Goal: Transaction & Acquisition: Purchase product/service

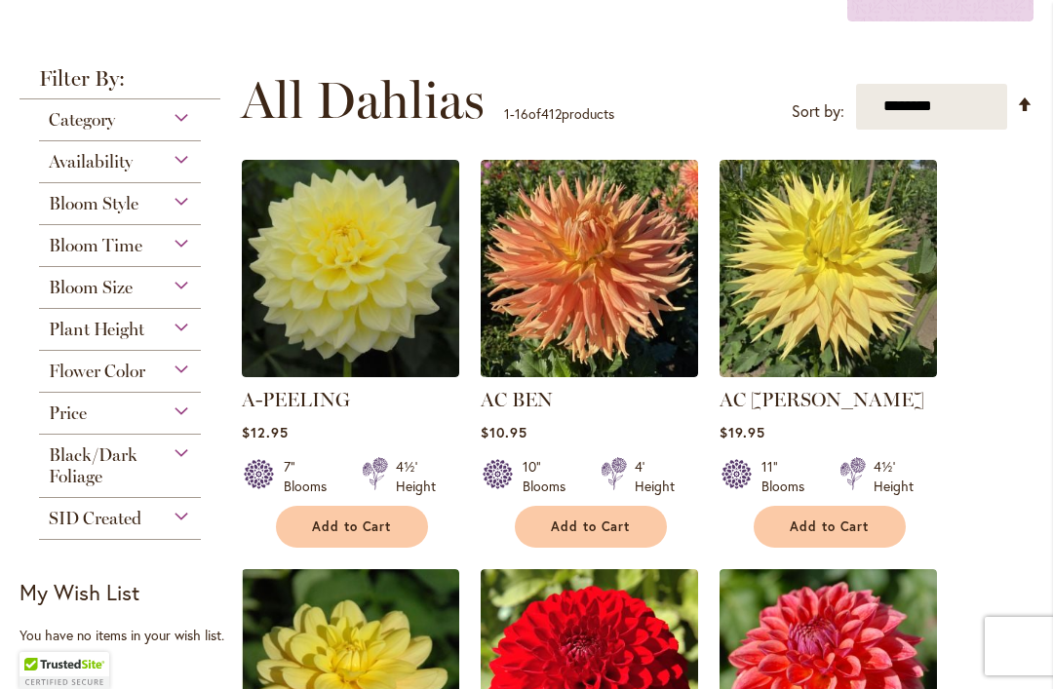
scroll to position [424, 0]
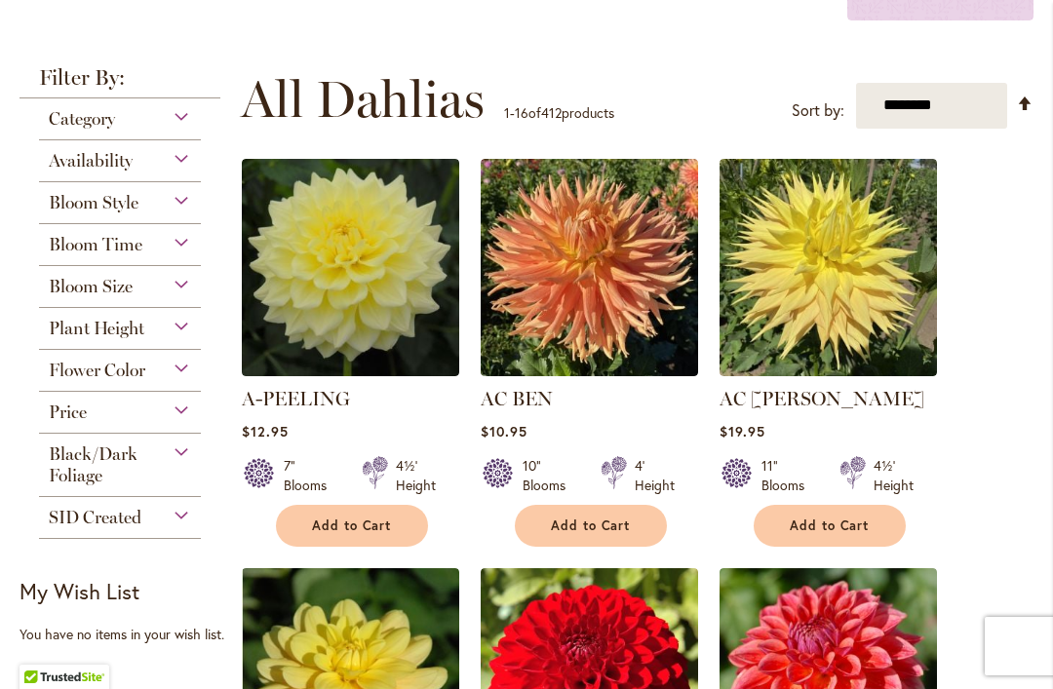
click at [63, 368] on span "Flower Color" at bounding box center [97, 370] width 96 height 21
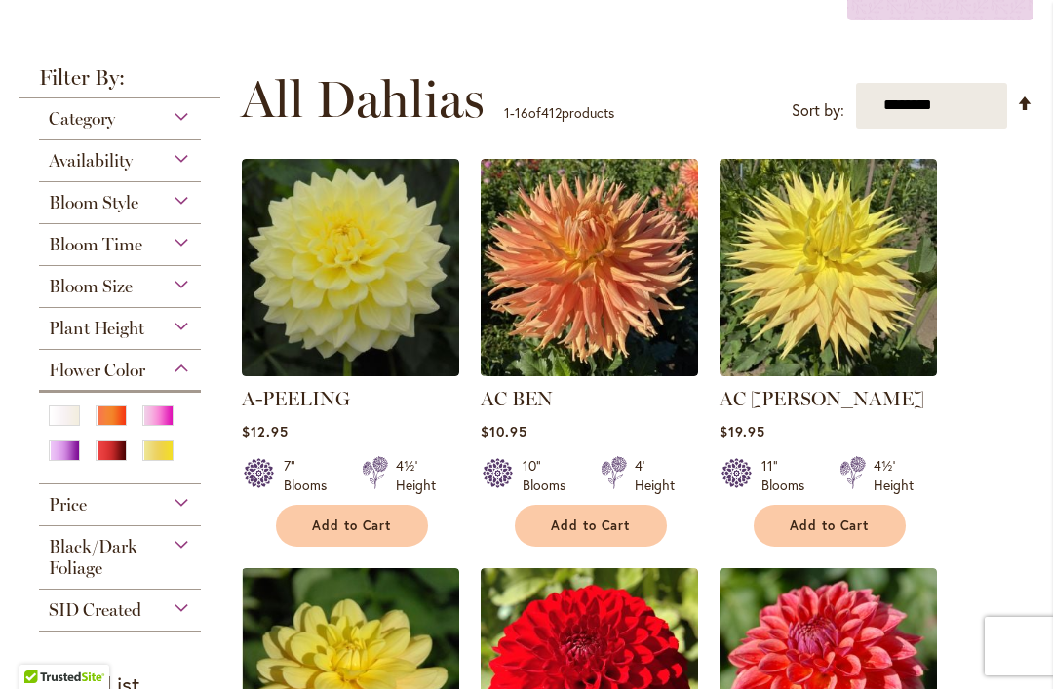
click at [64, 456] on div "Purple" at bounding box center [64, 451] width 31 height 20
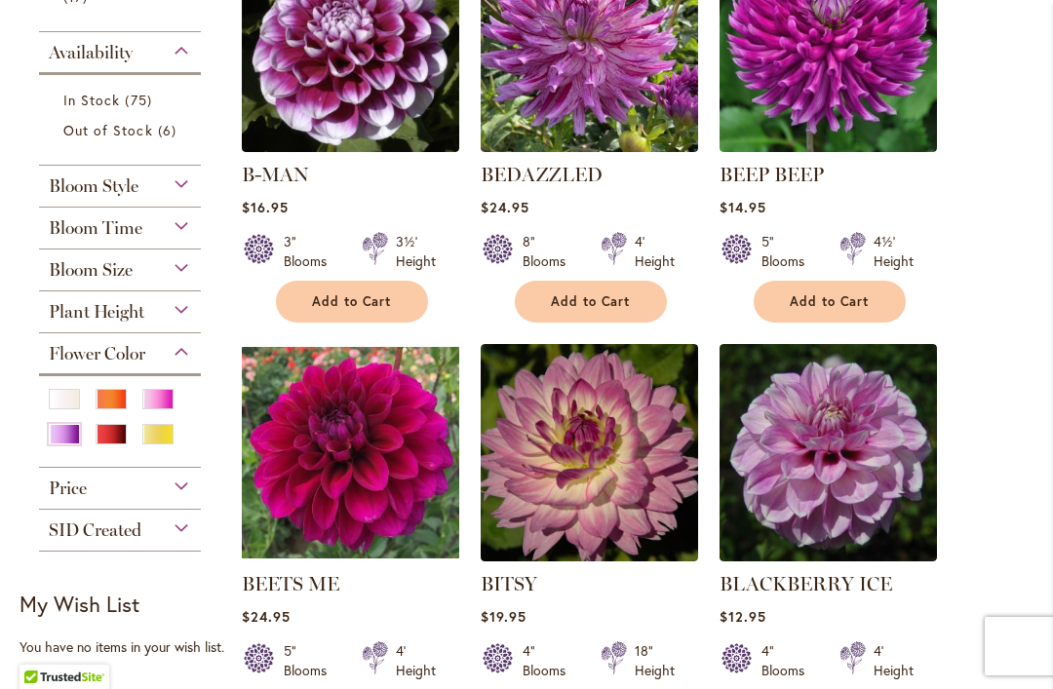
scroll to position [610, 0]
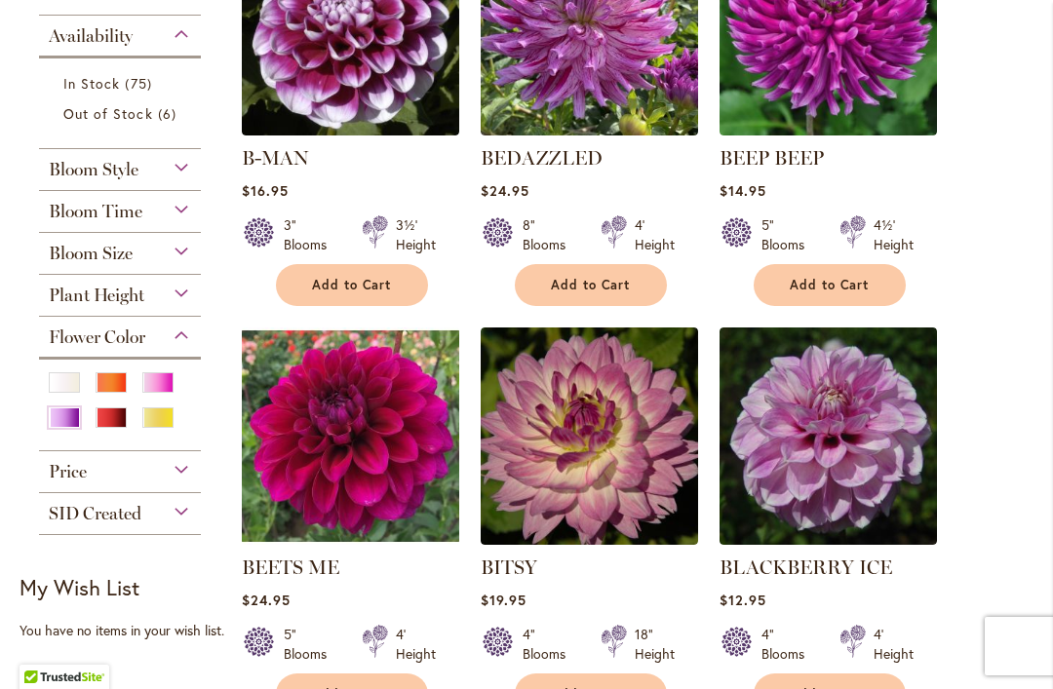
click at [87, 477] on span "Price" at bounding box center [68, 471] width 38 height 21
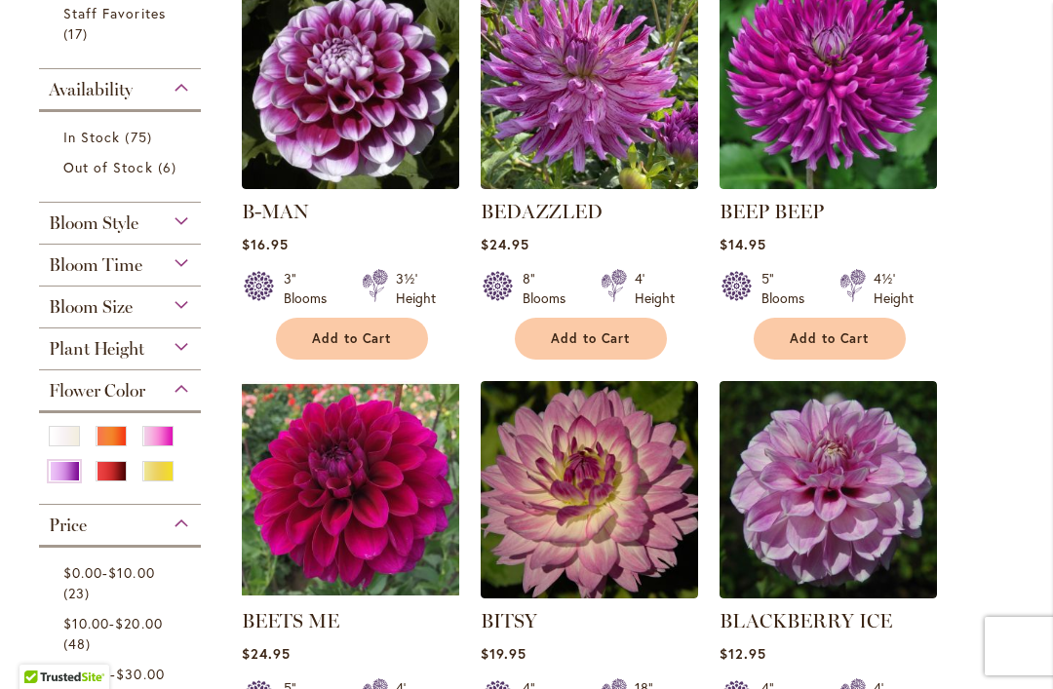
scroll to position [525, 0]
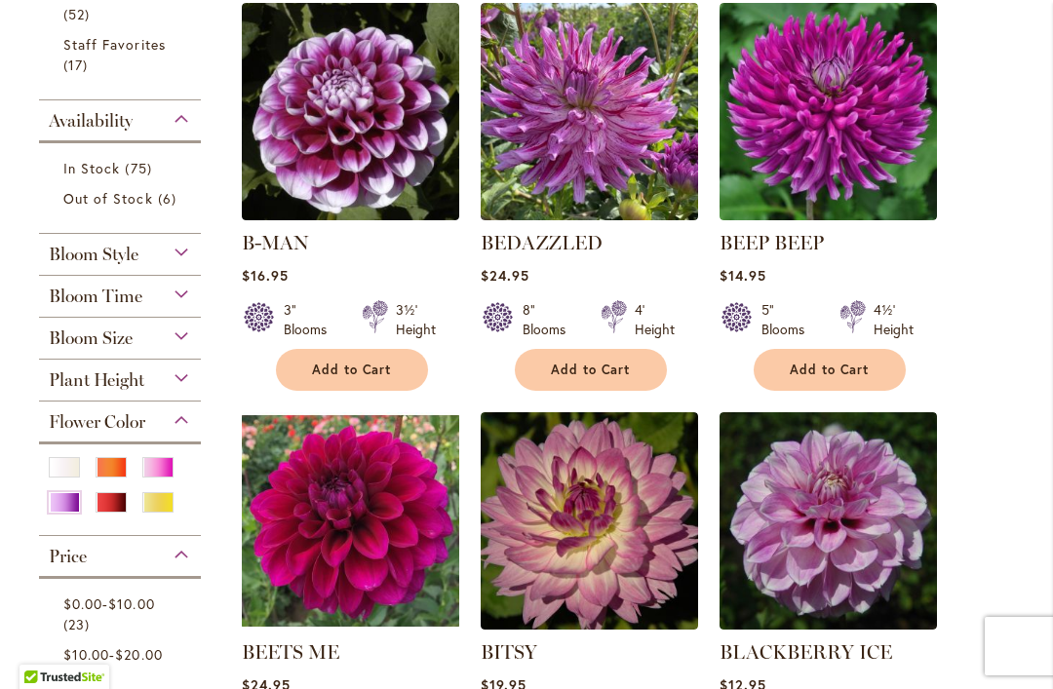
click at [59, 246] on span "Bloom Style" at bounding box center [94, 254] width 90 height 21
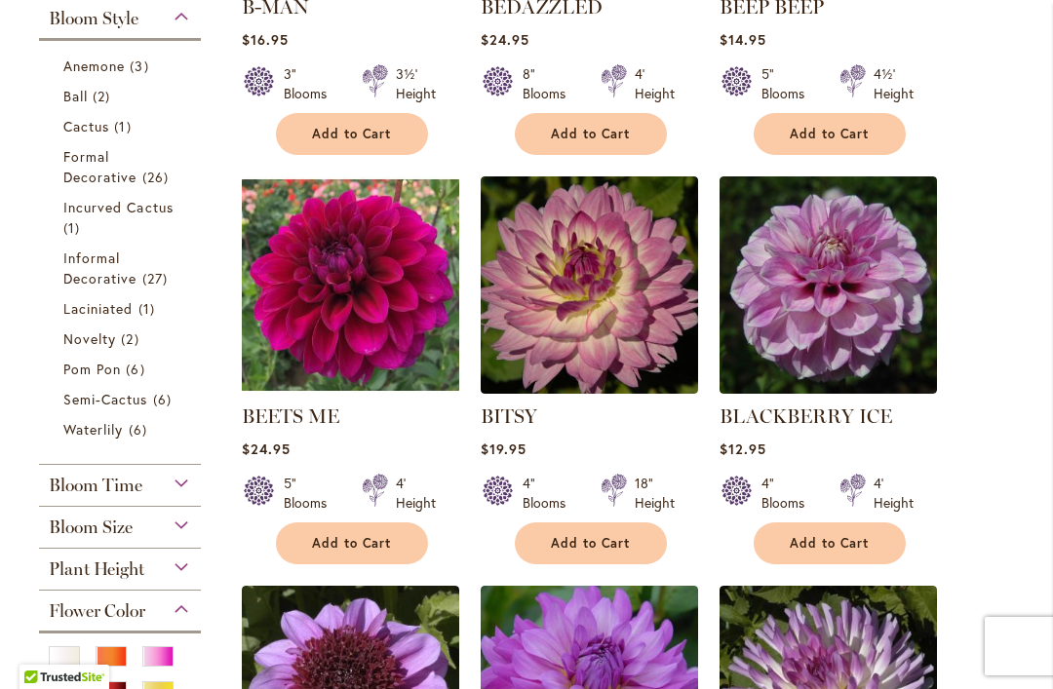
click at [90, 435] on span "Waterlily" at bounding box center [92, 429] width 59 height 19
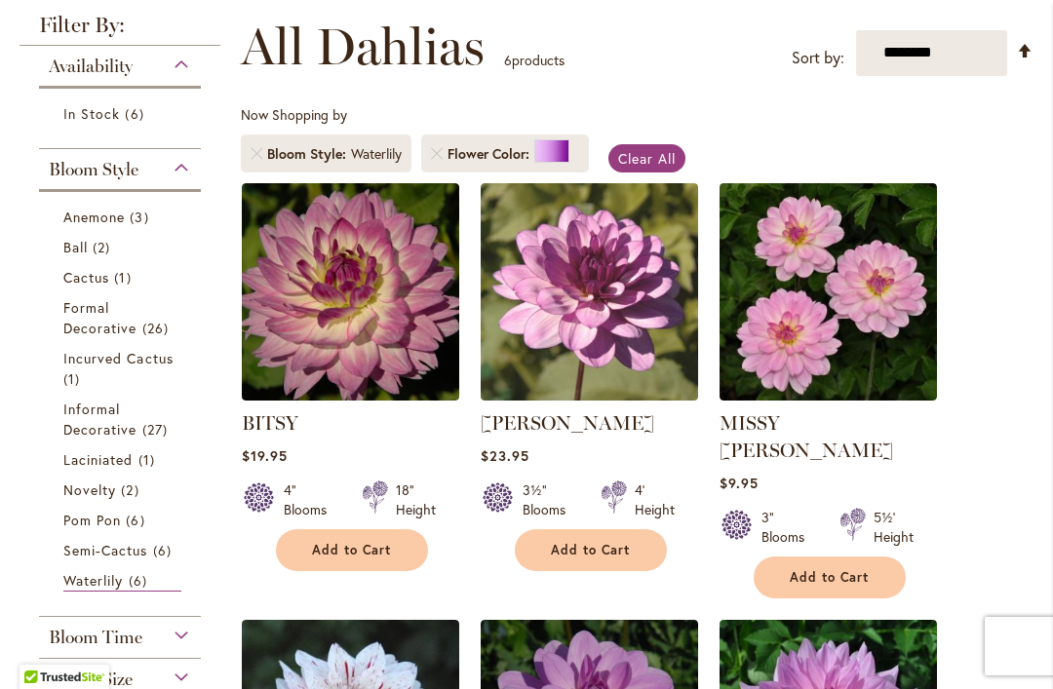
scroll to position [342, 0]
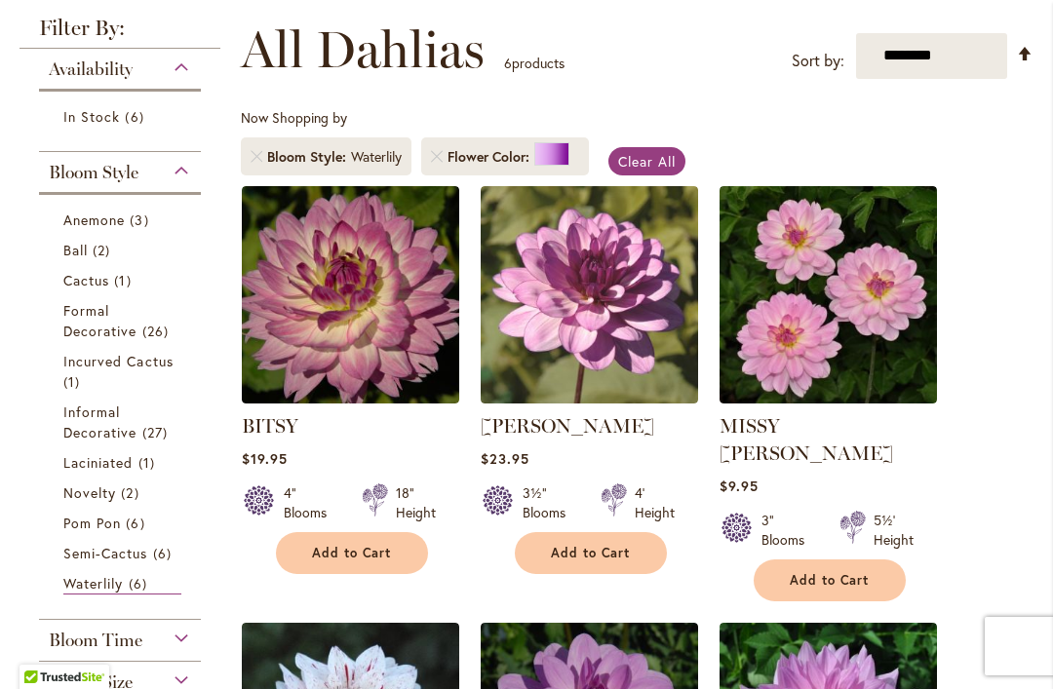
click at [85, 428] on span "Informal Decorative" at bounding box center [100, 422] width 74 height 39
